Goal: Task Accomplishment & Management: Complete application form

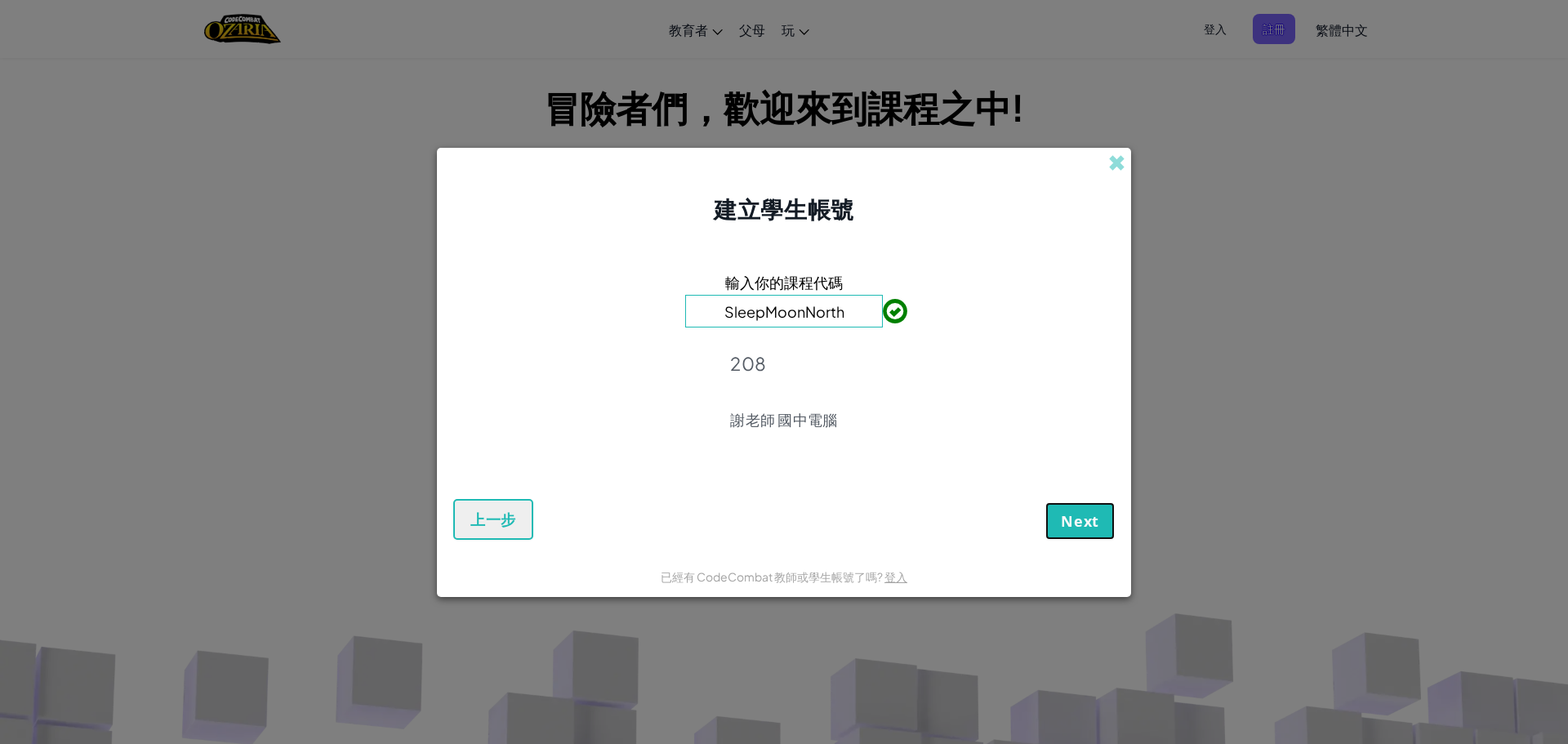
click at [1087, 520] on span "Next" at bounding box center [1080, 521] width 38 height 20
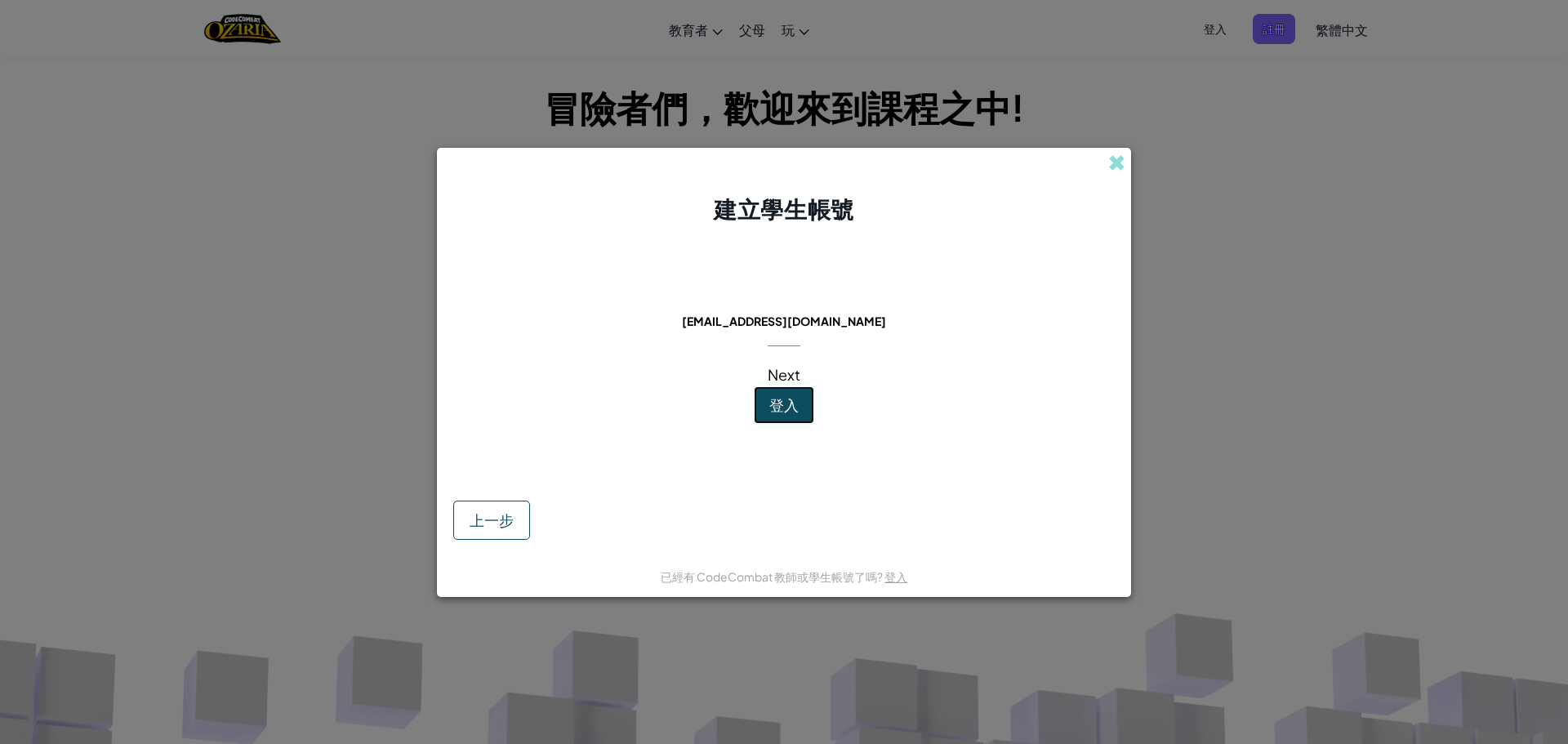
click at [787, 405] on span "登入" at bounding box center [784, 404] width 30 height 19
